Goal: Entertainment & Leisure: Consume media (video, audio)

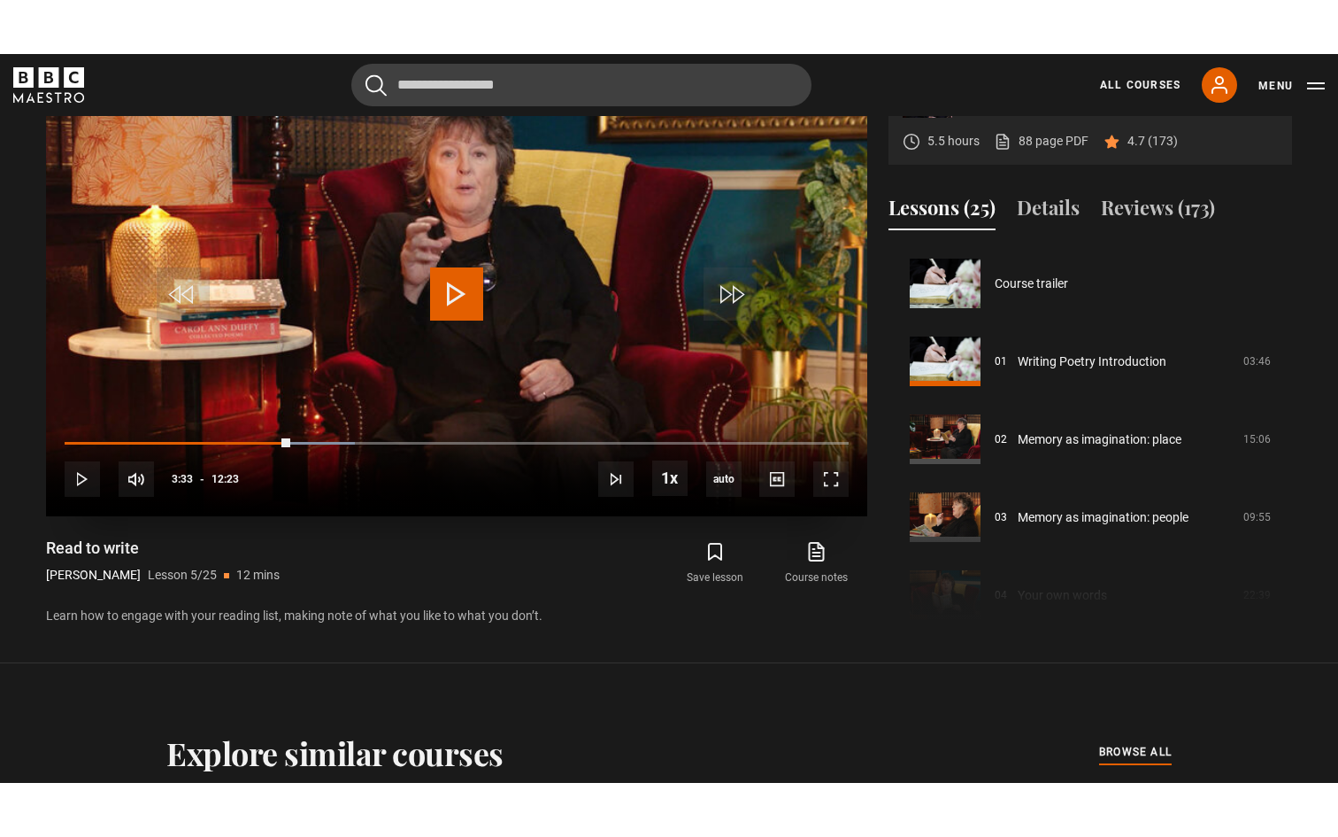
scroll to position [312, 0]
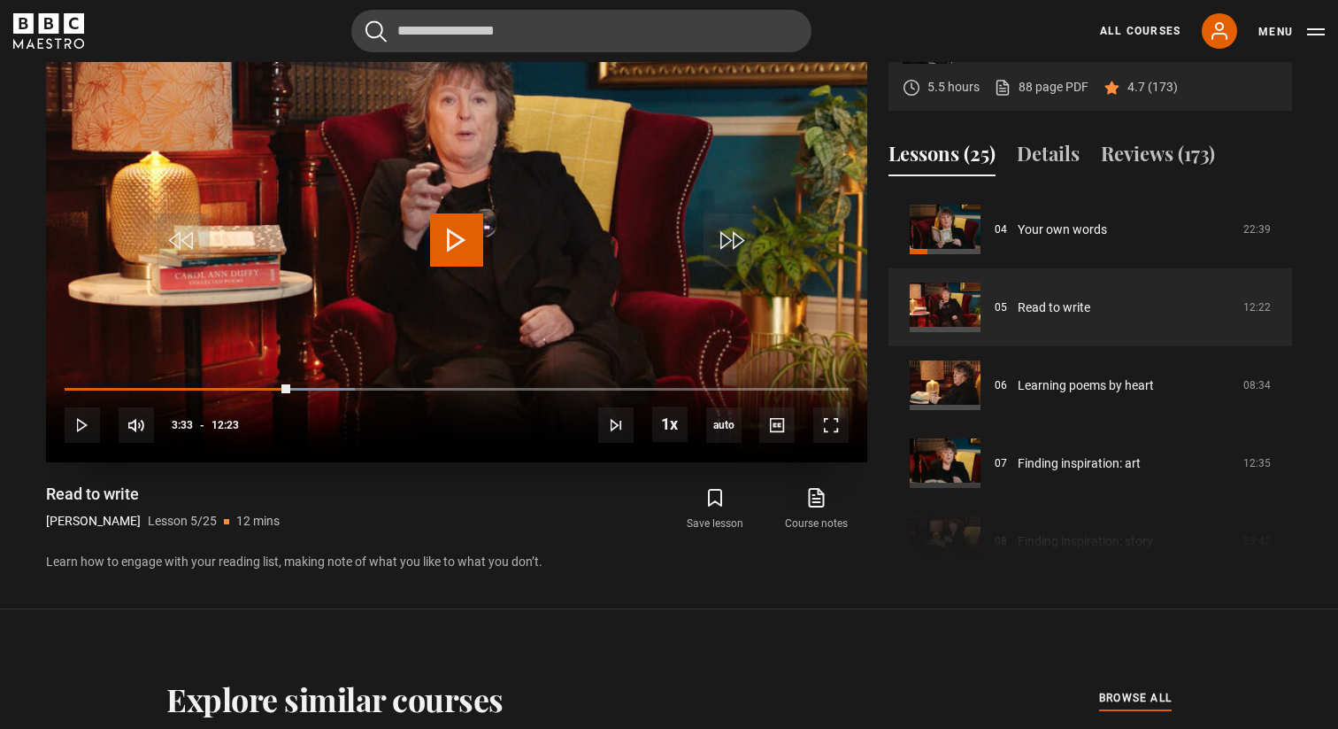
click at [458, 241] on span "Video Player" at bounding box center [456, 239] width 53 height 53
click at [835, 434] on span "Video Player" at bounding box center [831, 424] width 35 height 35
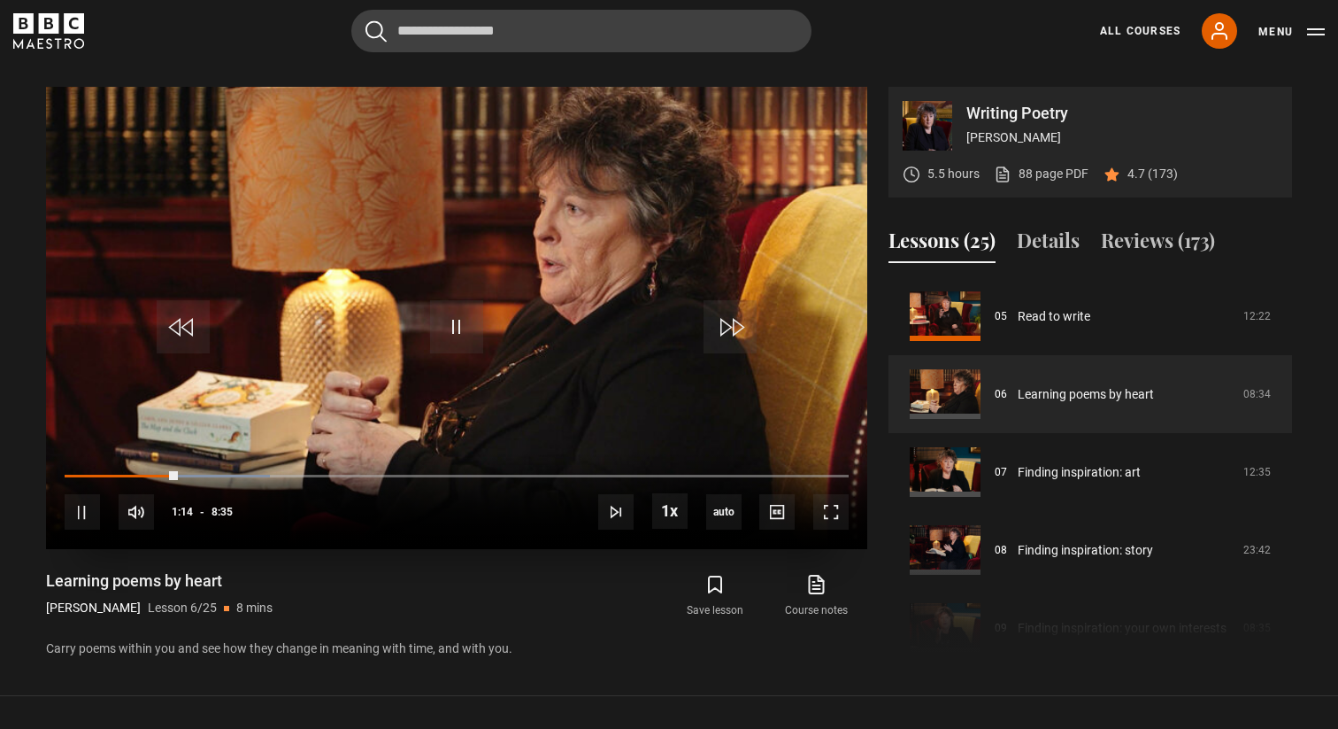
scroll to position [729, 0]
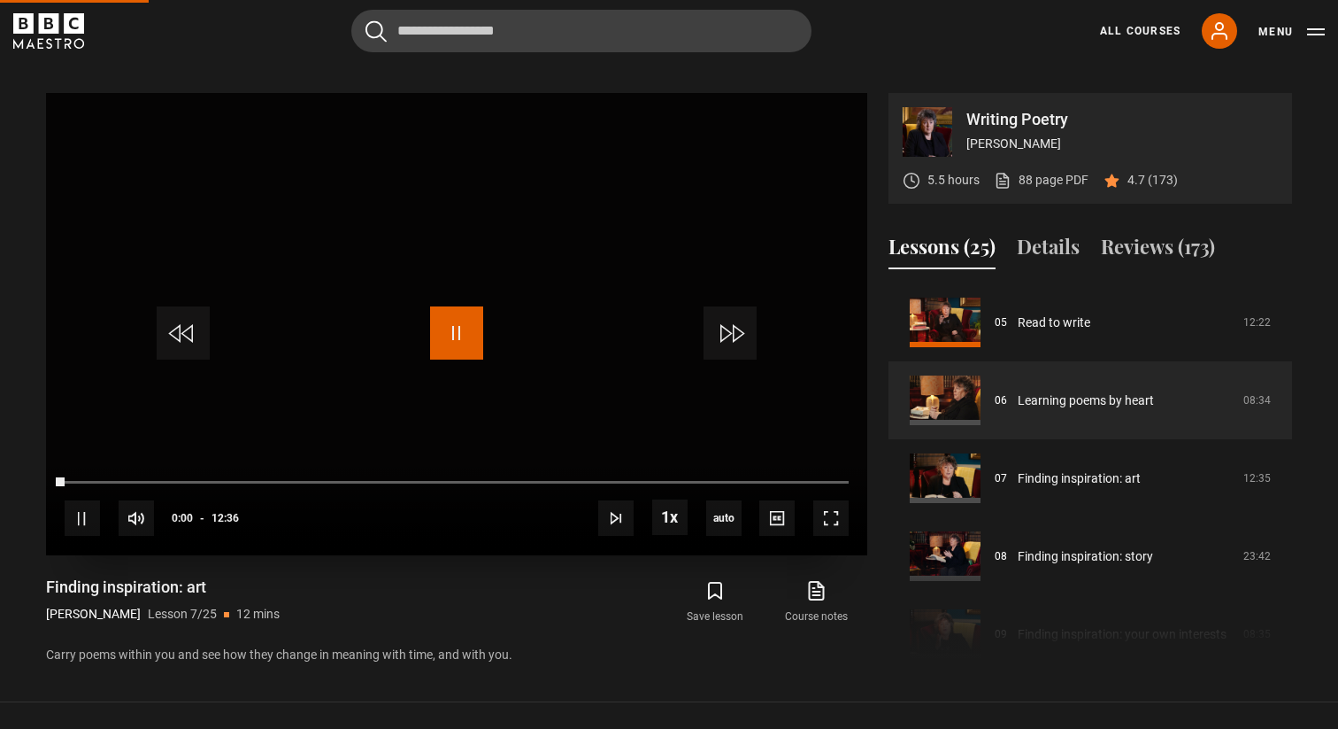
click at [452, 325] on span "Video Player" at bounding box center [456, 332] width 53 height 53
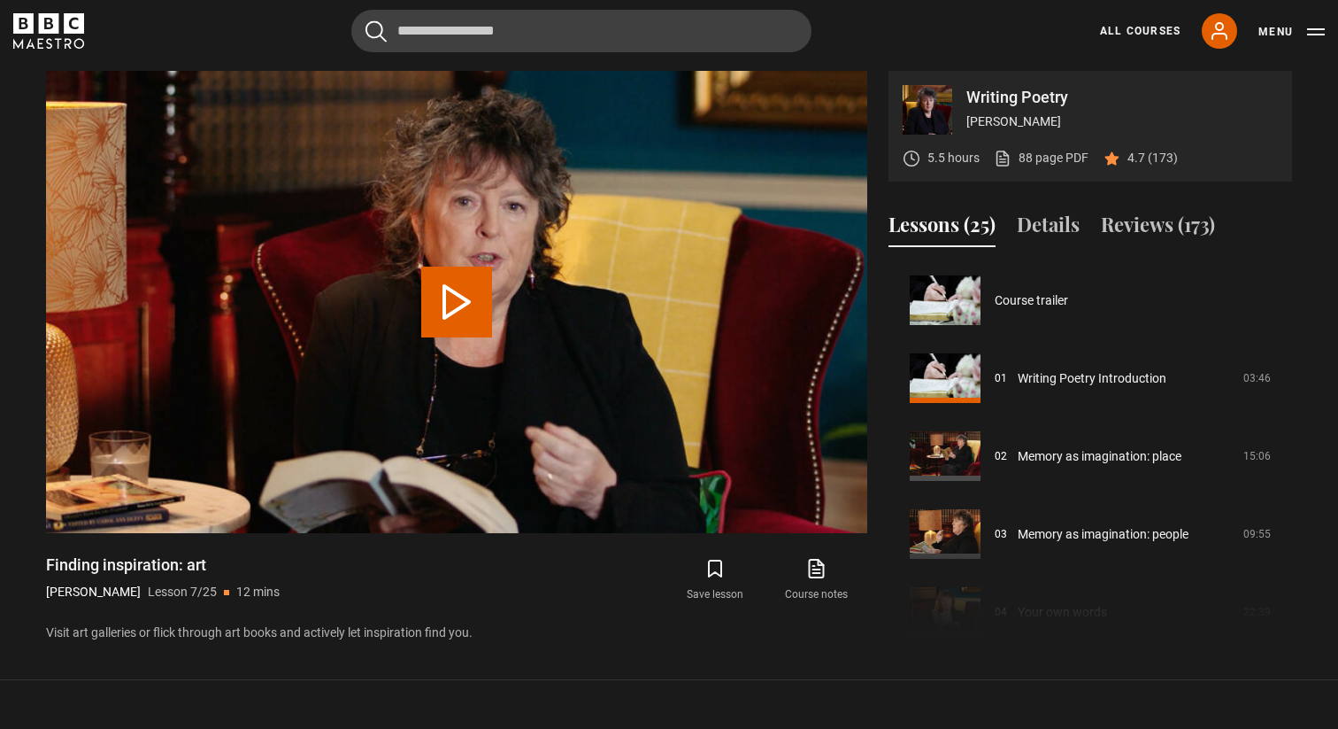
scroll to position [467, 0]
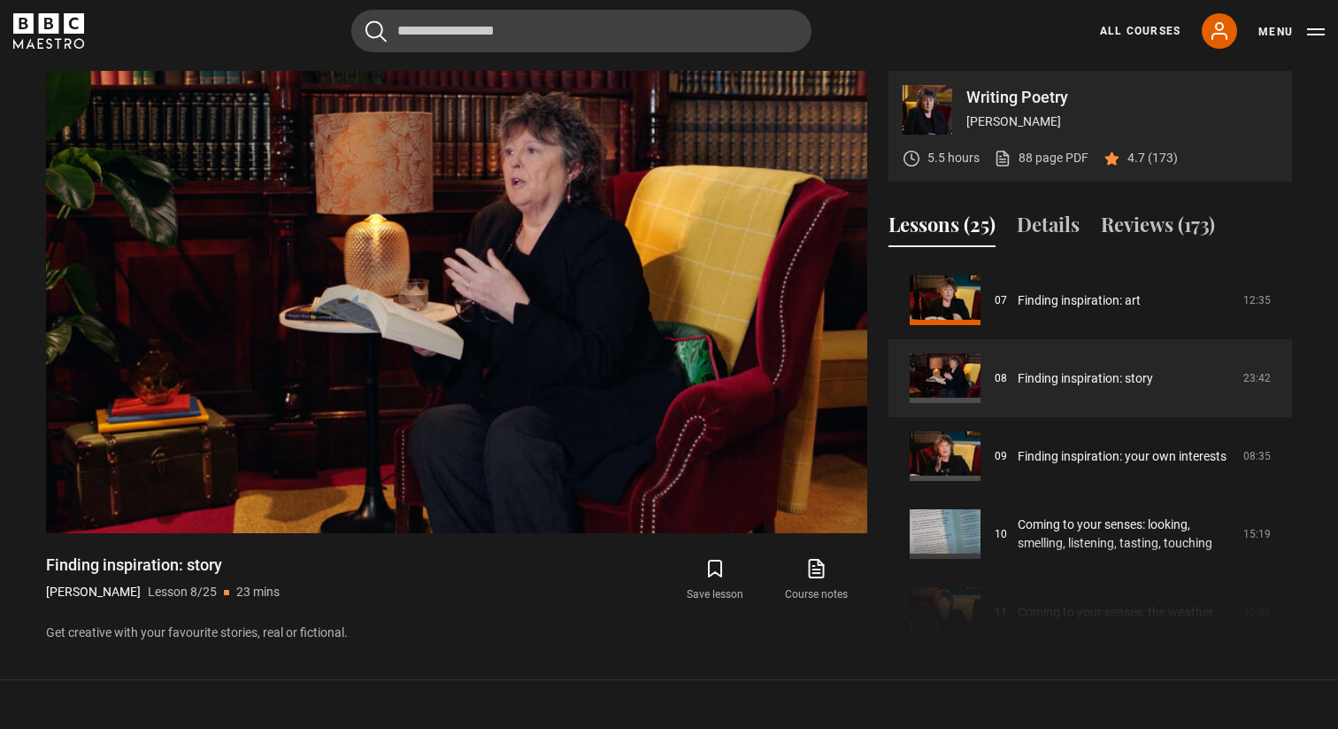
scroll to position [755, 0]
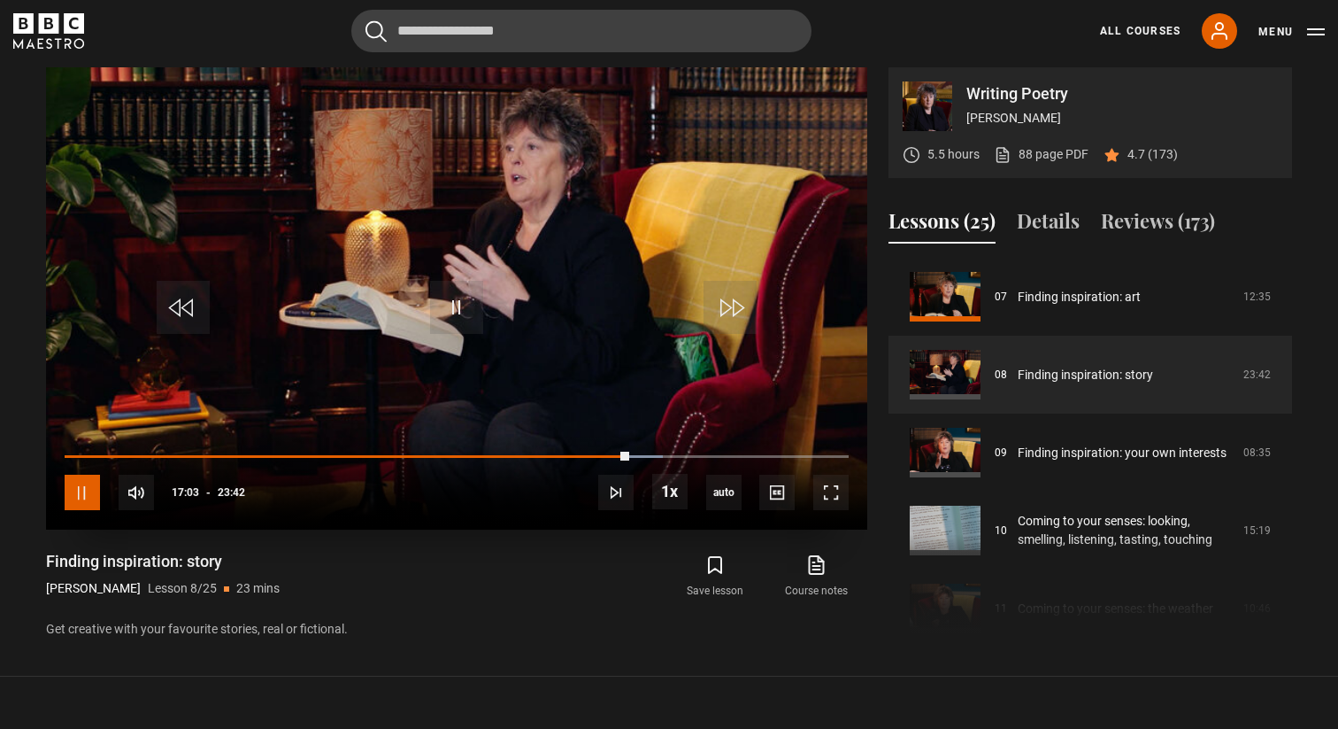
click at [77, 483] on span "Video Player" at bounding box center [82, 491] width 35 height 35
